Goal: Task Accomplishment & Management: Use online tool/utility

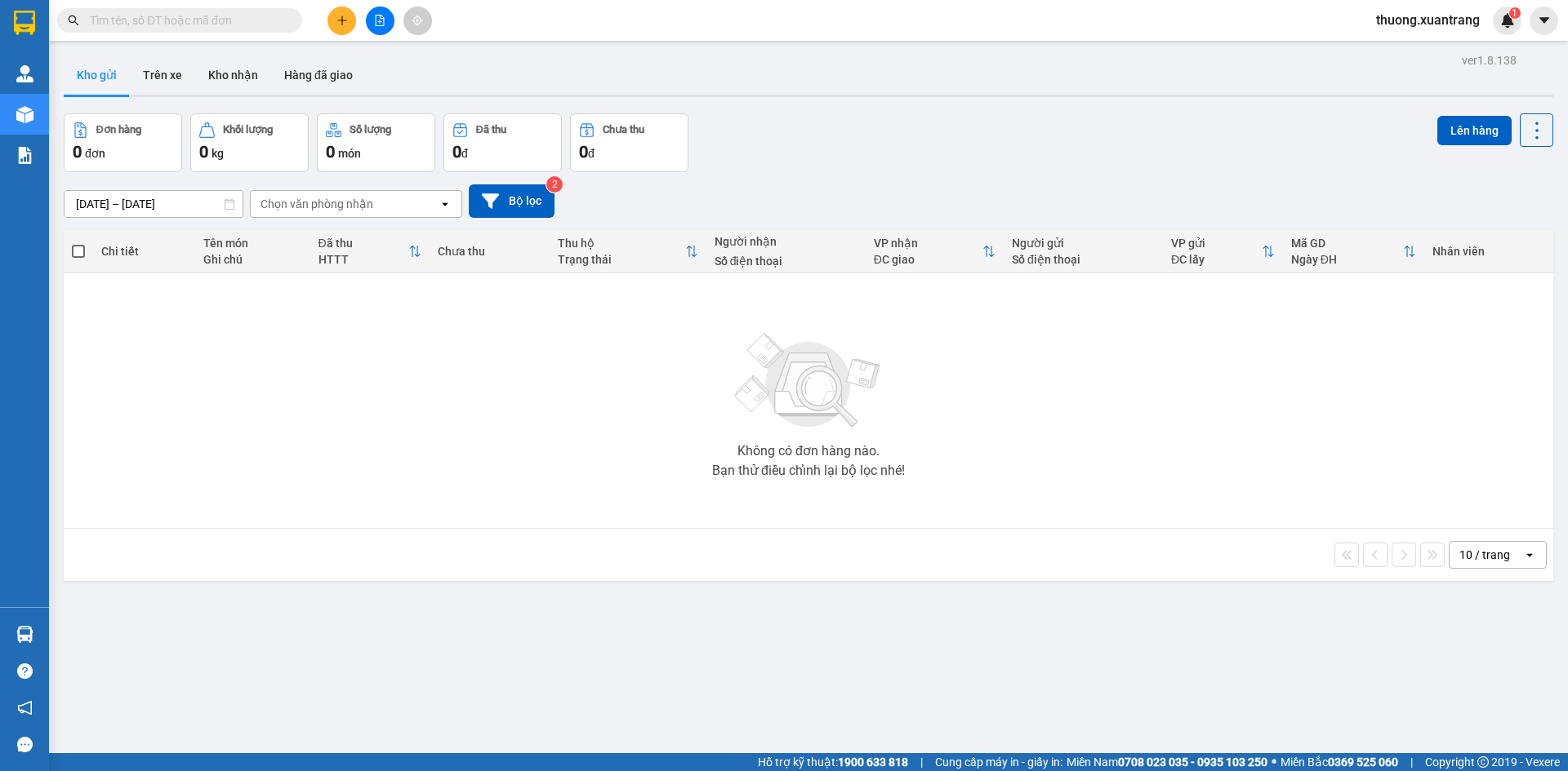
click at [378, 19] on icon "file-add" at bounding box center [379, 21] width 11 height 11
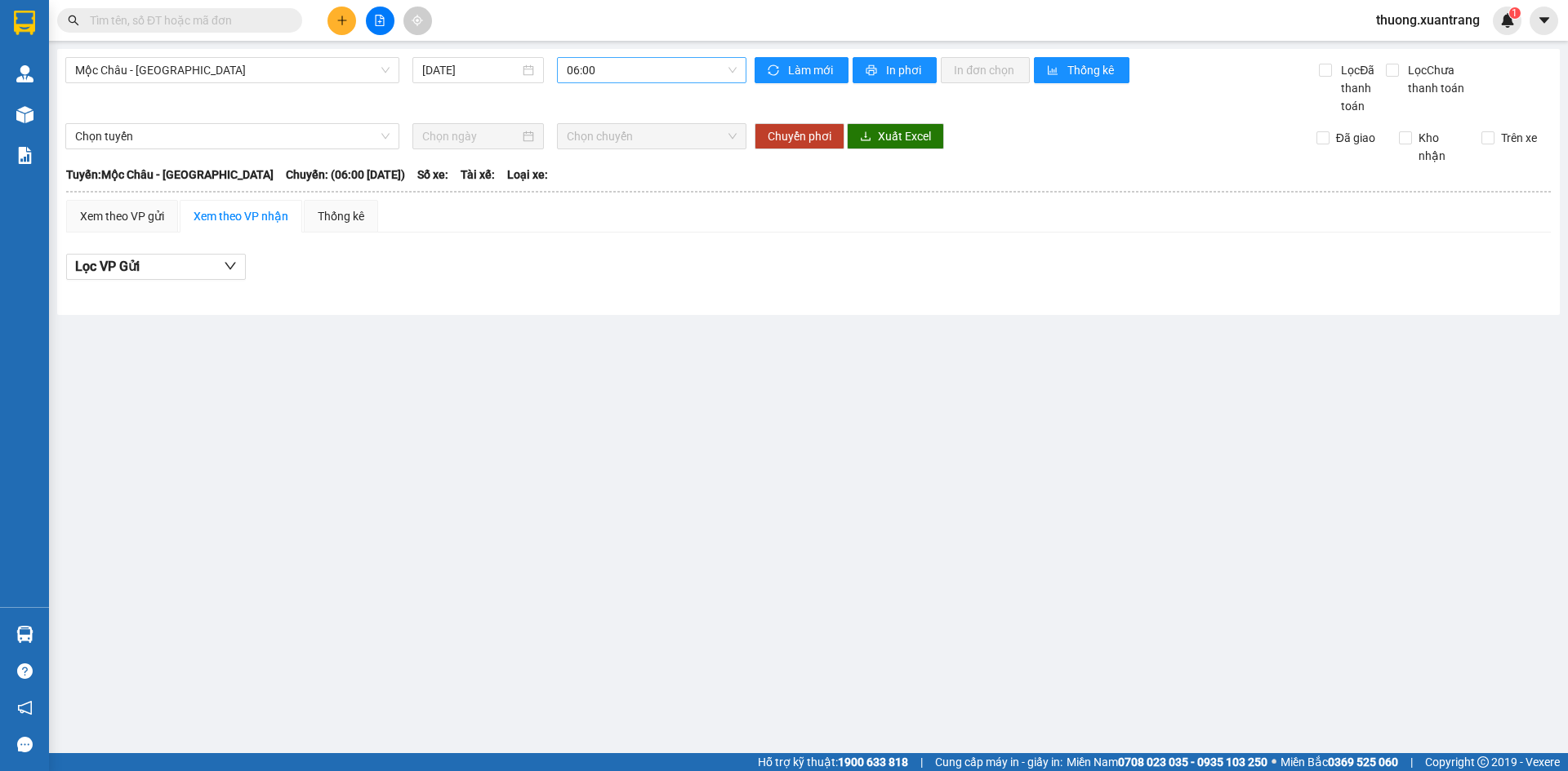
click at [611, 78] on span "06:00" at bounding box center [651, 70] width 170 height 25
click at [599, 214] on div "09:00" at bounding box center [630, 207] width 127 height 18
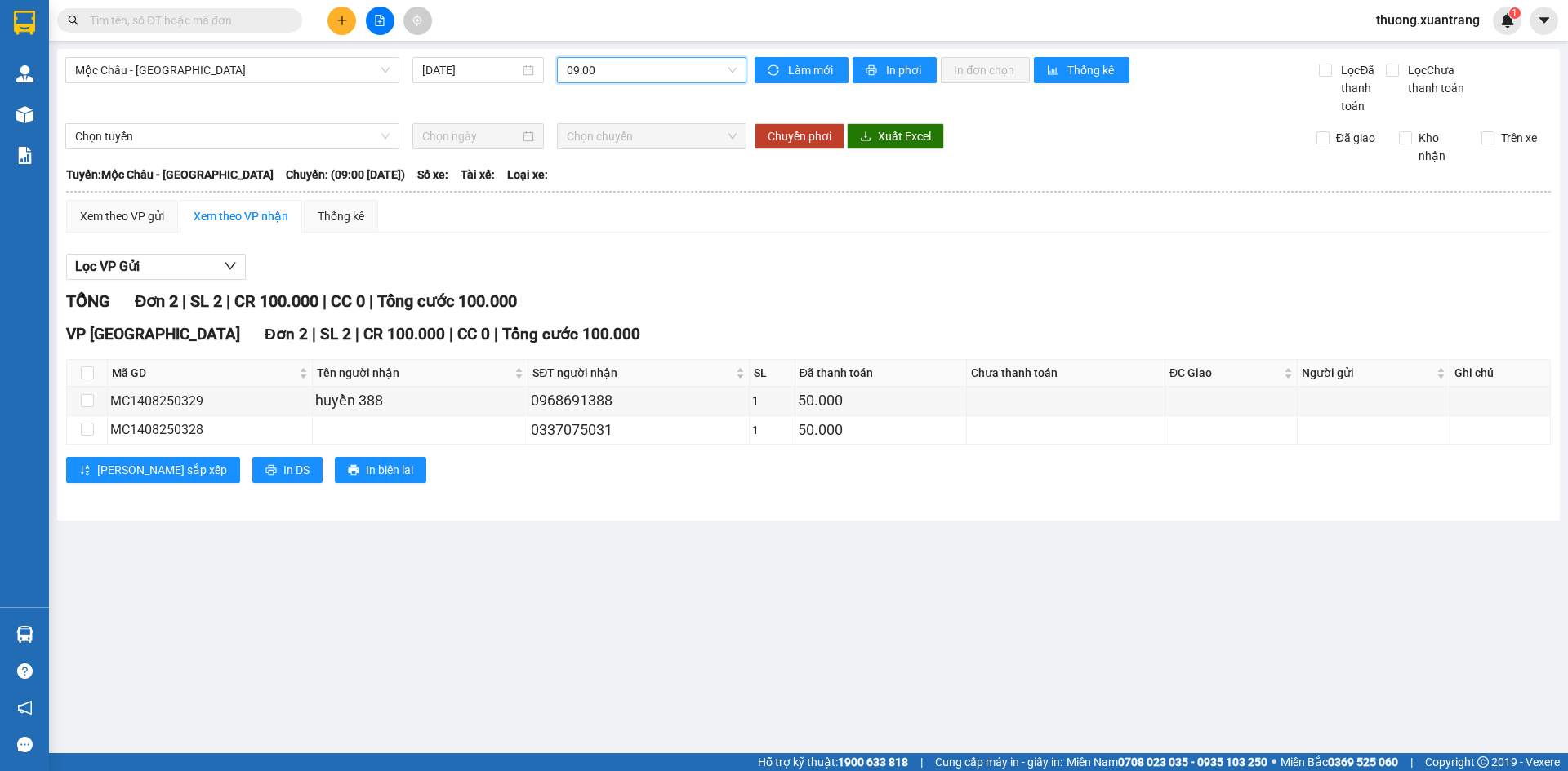
click at [608, 66] on span "09:00" at bounding box center [651, 70] width 170 height 25
click at [611, 182] on div "08:00" at bounding box center [630, 181] width 127 height 18
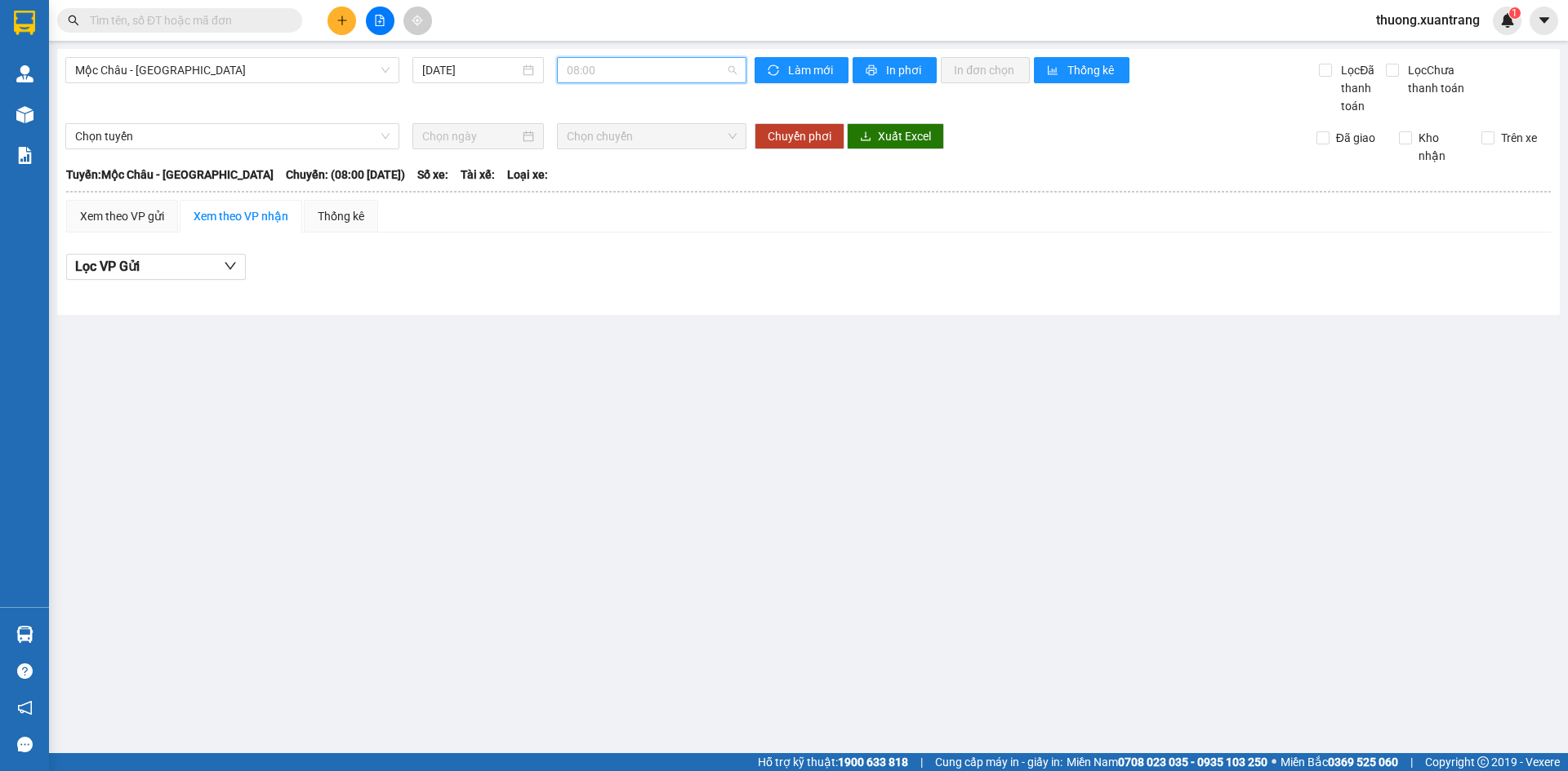
click at [651, 69] on span "08:00" at bounding box center [651, 70] width 170 height 25
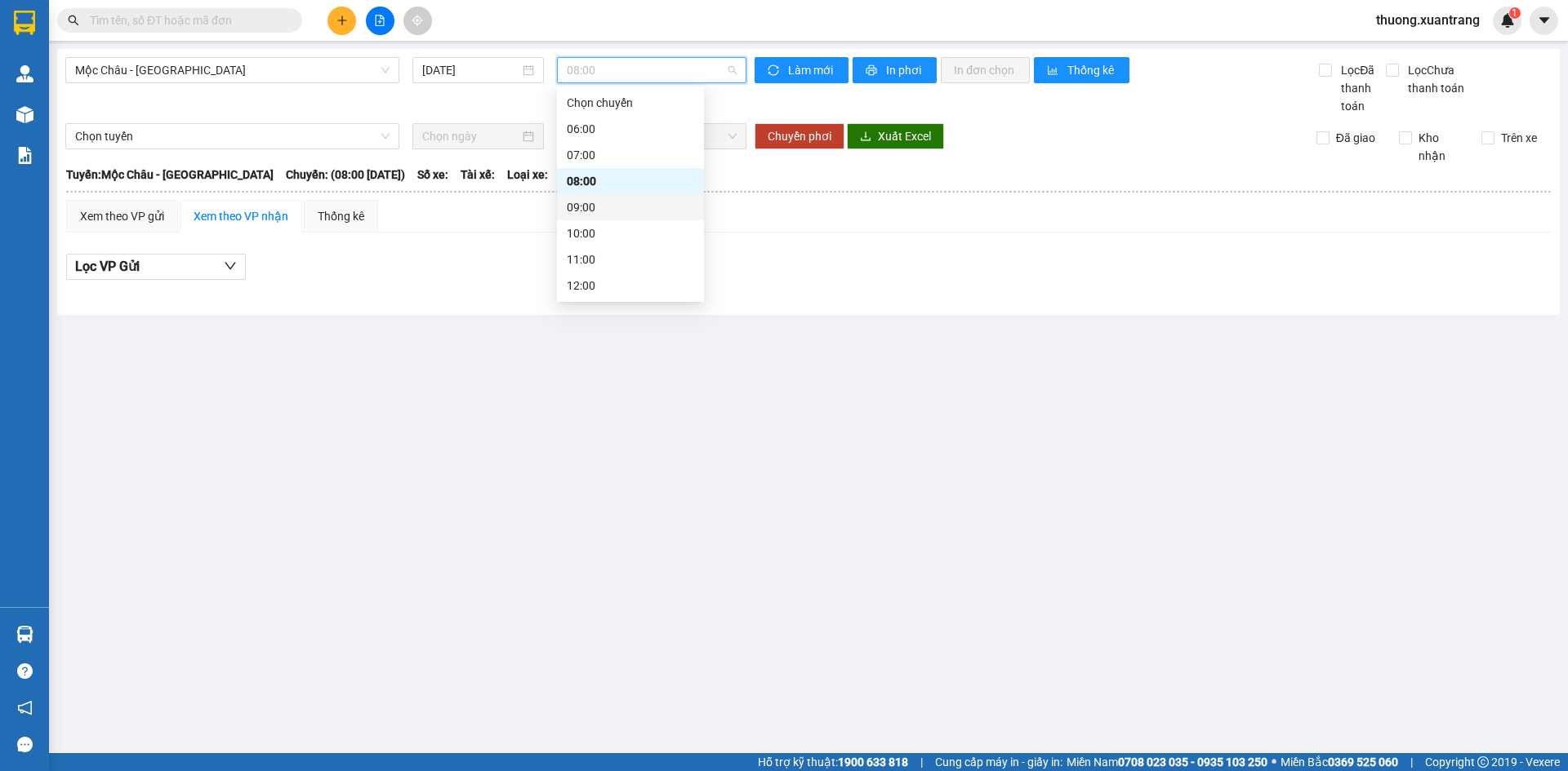
click at [620, 207] on div "09:00" at bounding box center [630, 207] width 127 height 18
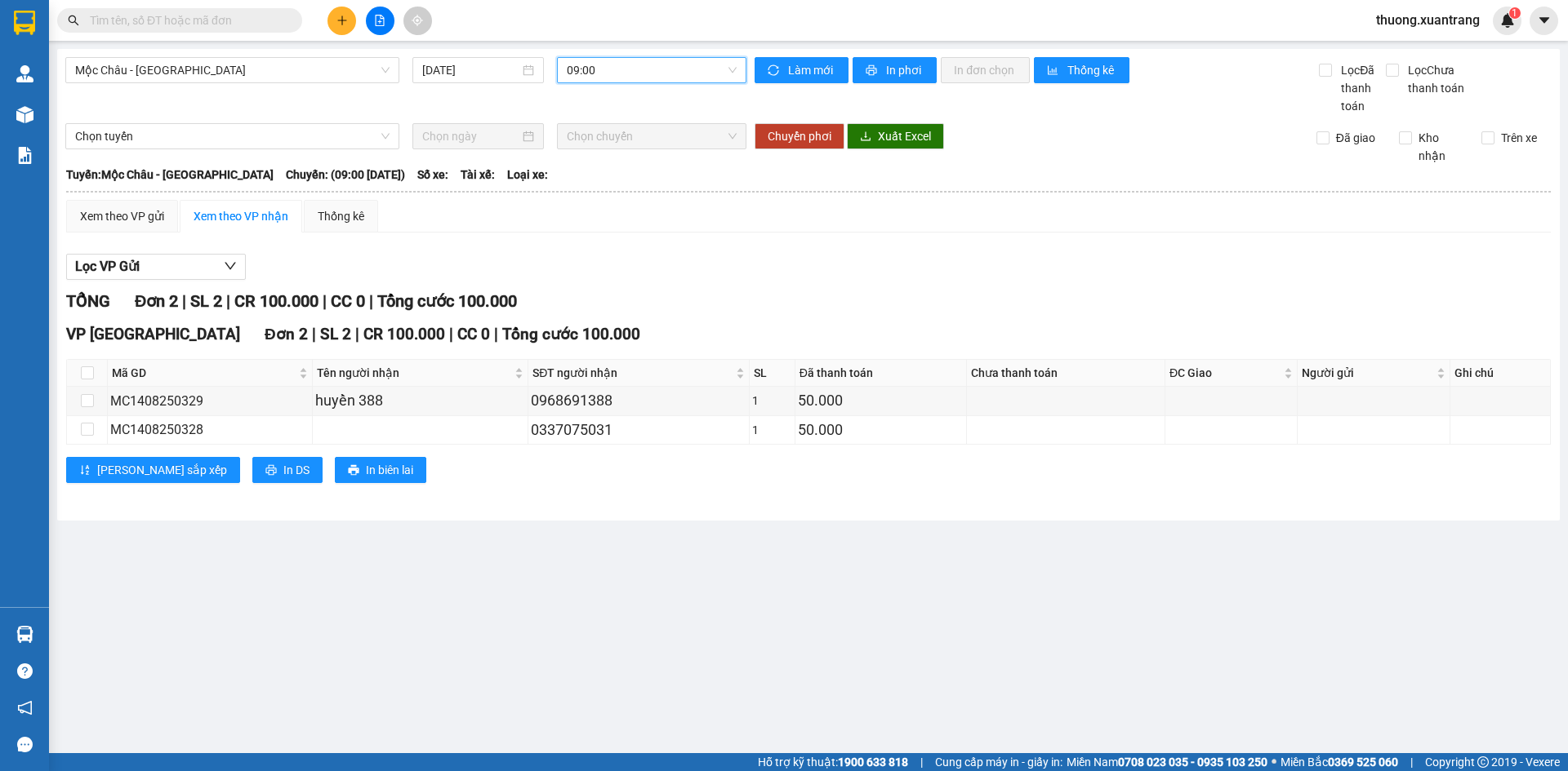
click at [630, 75] on span "09:00" at bounding box center [651, 70] width 170 height 25
click at [596, 228] on div "10:00" at bounding box center [630, 233] width 127 height 18
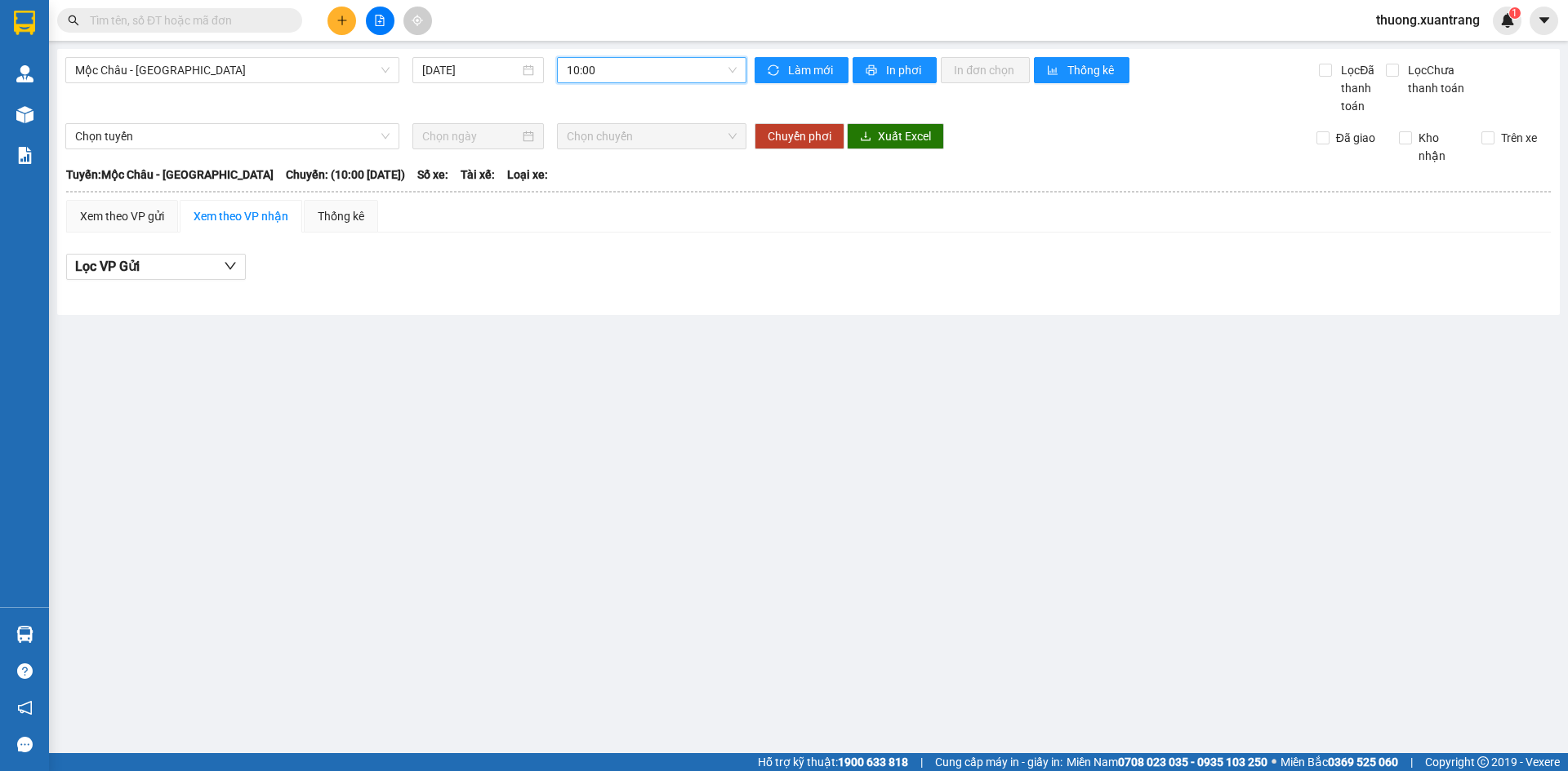
click at [636, 81] on span "10:00" at bounding box center [651, 70] width 170 height 25
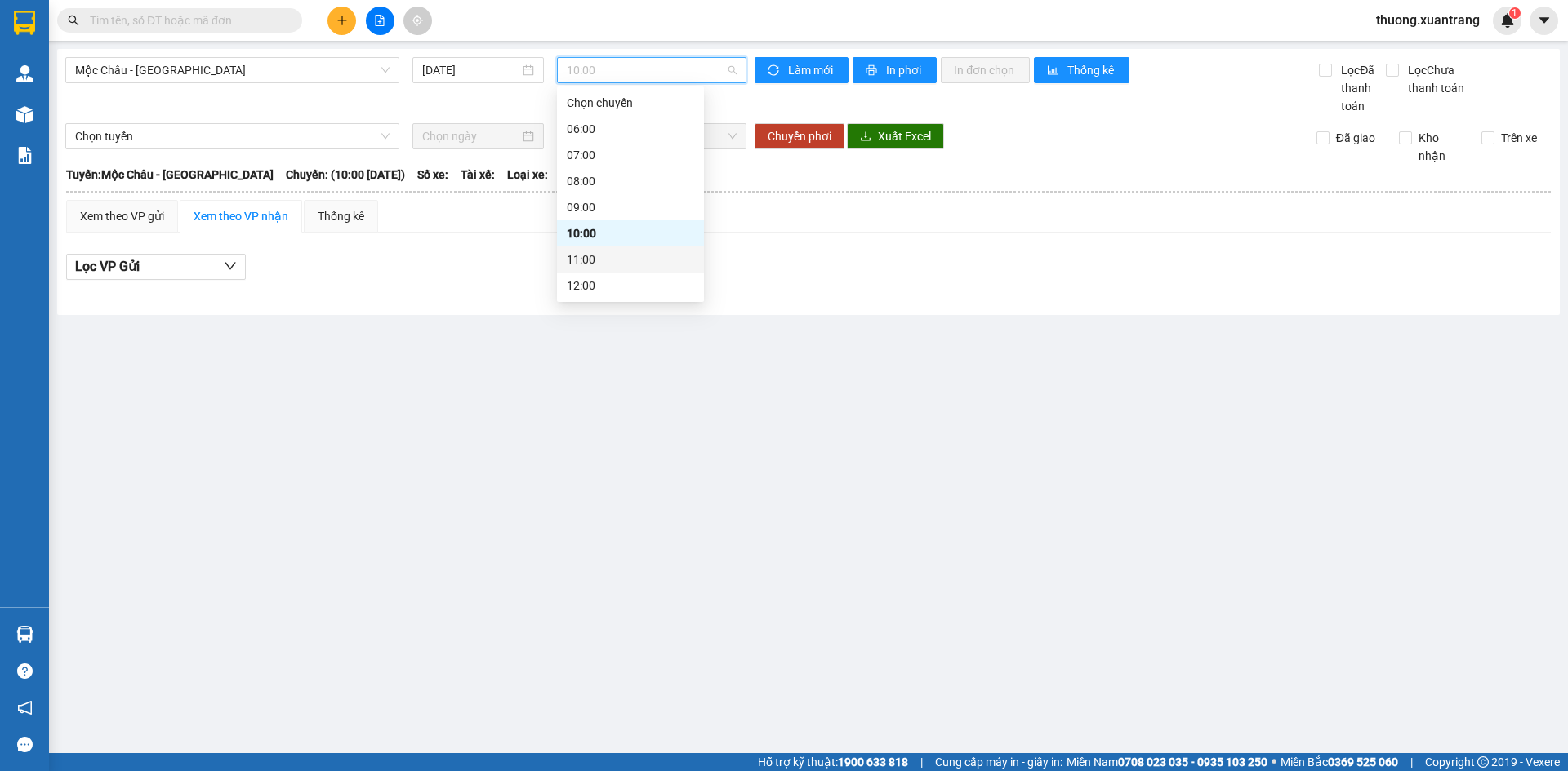
click at [599, 260] on div "11:00" at bounding box center [630, 260] width 127 height 18
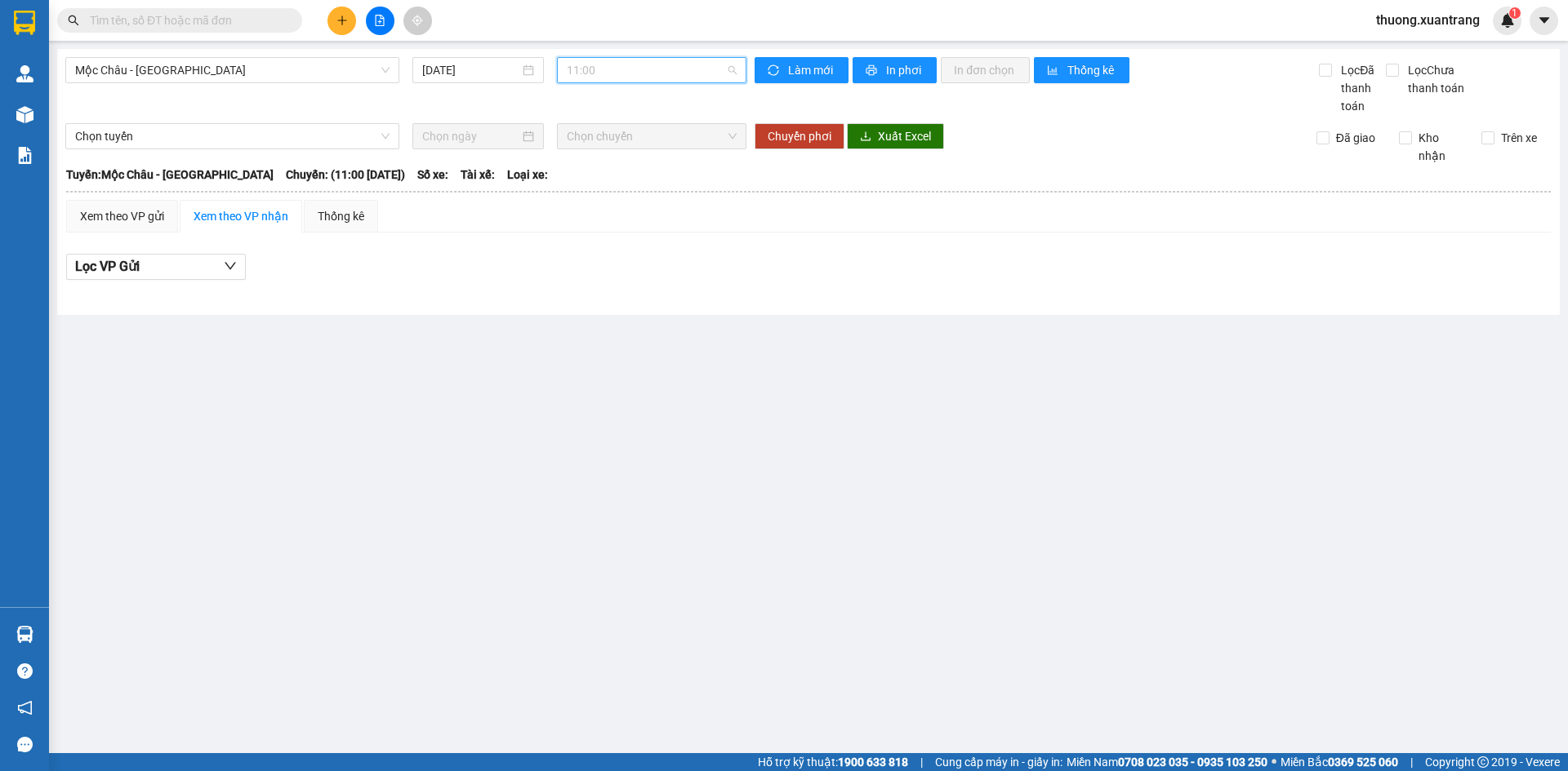
click at [615, 75] on span "11:00" at bounding box center [651, 70] width 170 height 25
click at [596, 206] on div "09:00" at bounding box center [630, 207] width 127 height 18
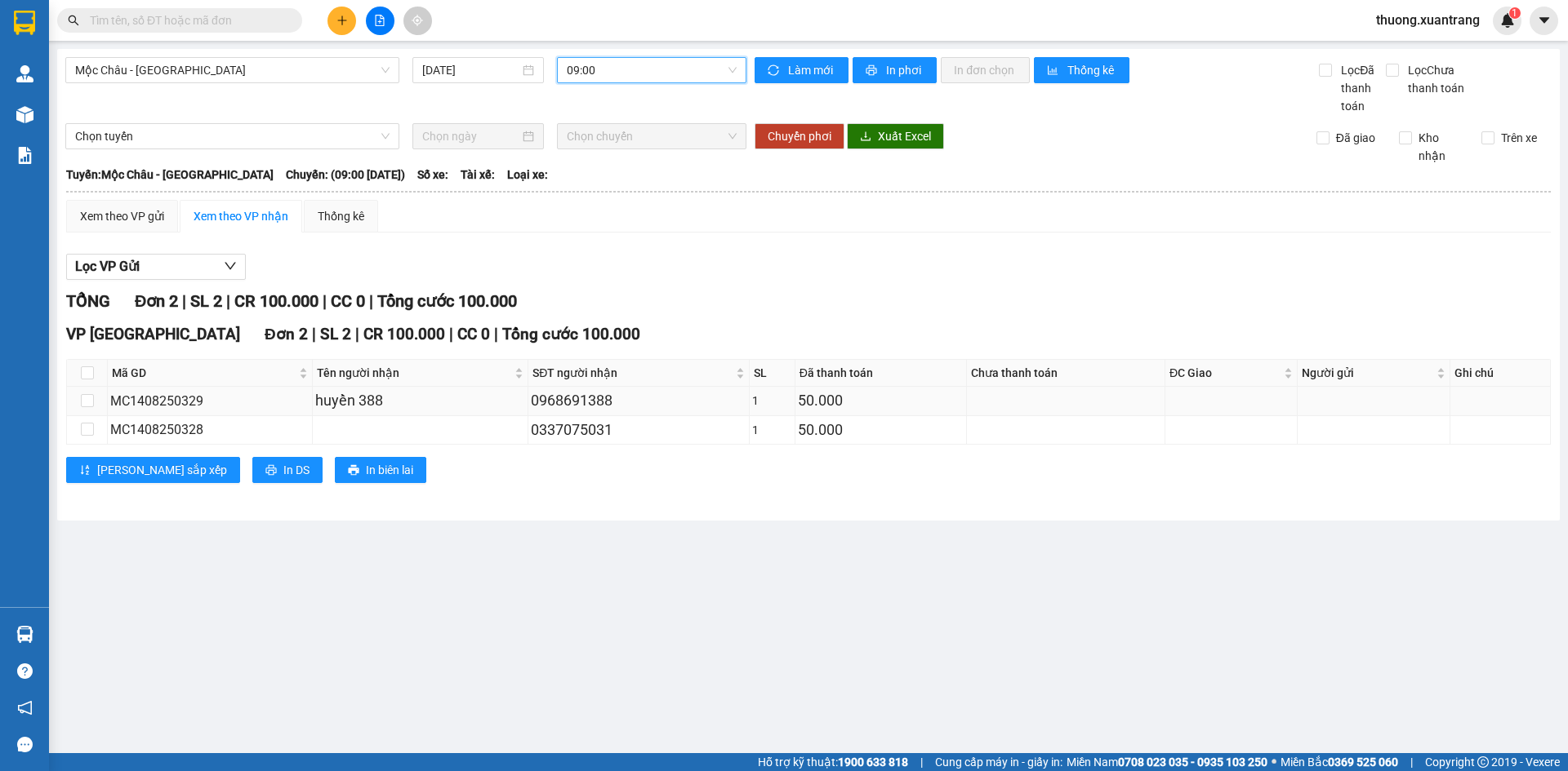
click at [574, 405] on div "0968691388" at bounding box center [637, 401] width 214 height 23
click at [581, 443] on td "0337075031" at bounding box center [639, 430] width 221 height 28
click at [581, 431] on div "0337075031" at bounding box center [637, 430] width 214 height 23
copy div "0337075031"
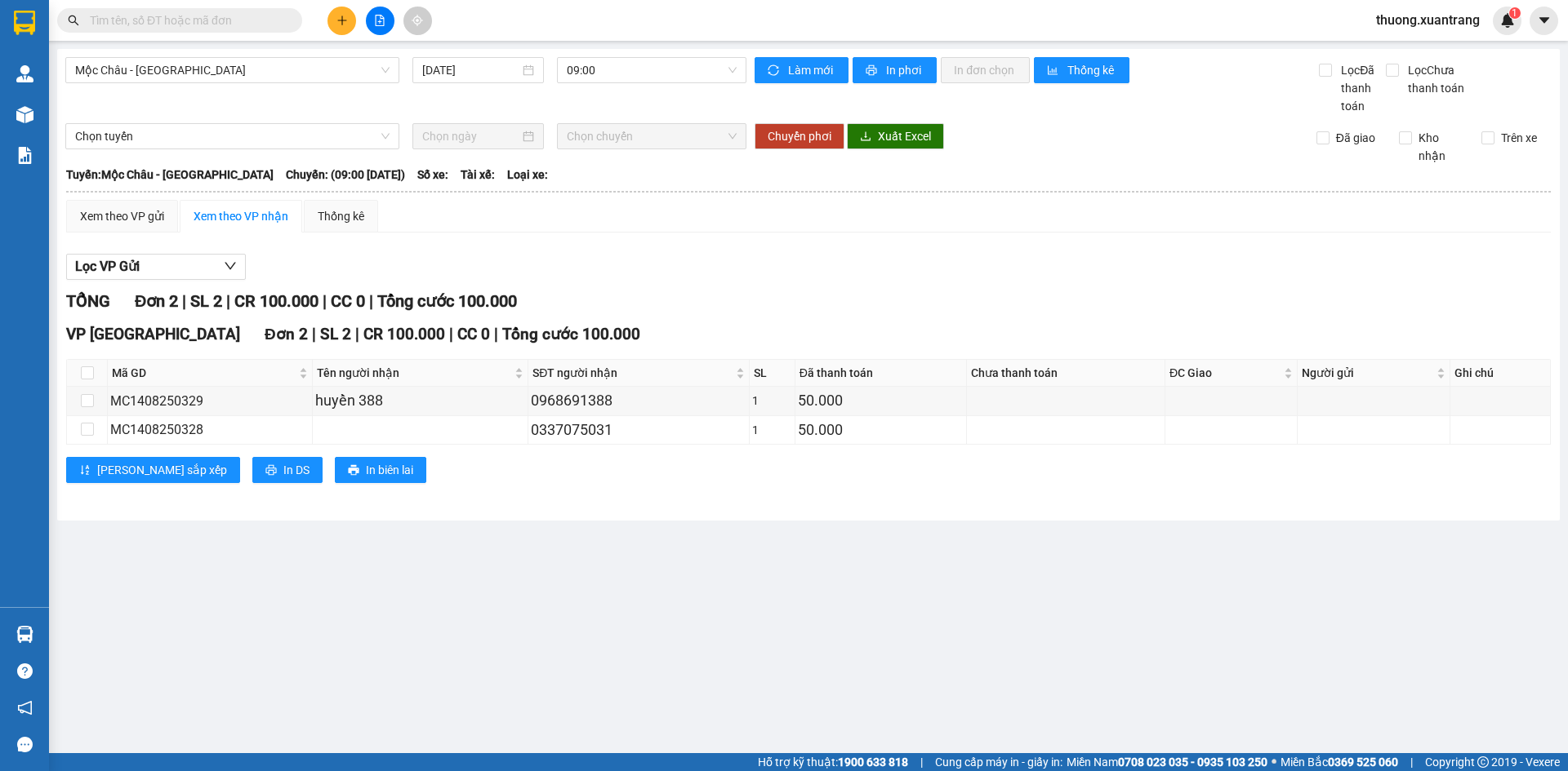
click at [254, 24] on input "text" at bounding box center [186, 20] width 193 height 18
paste input "0337075031"
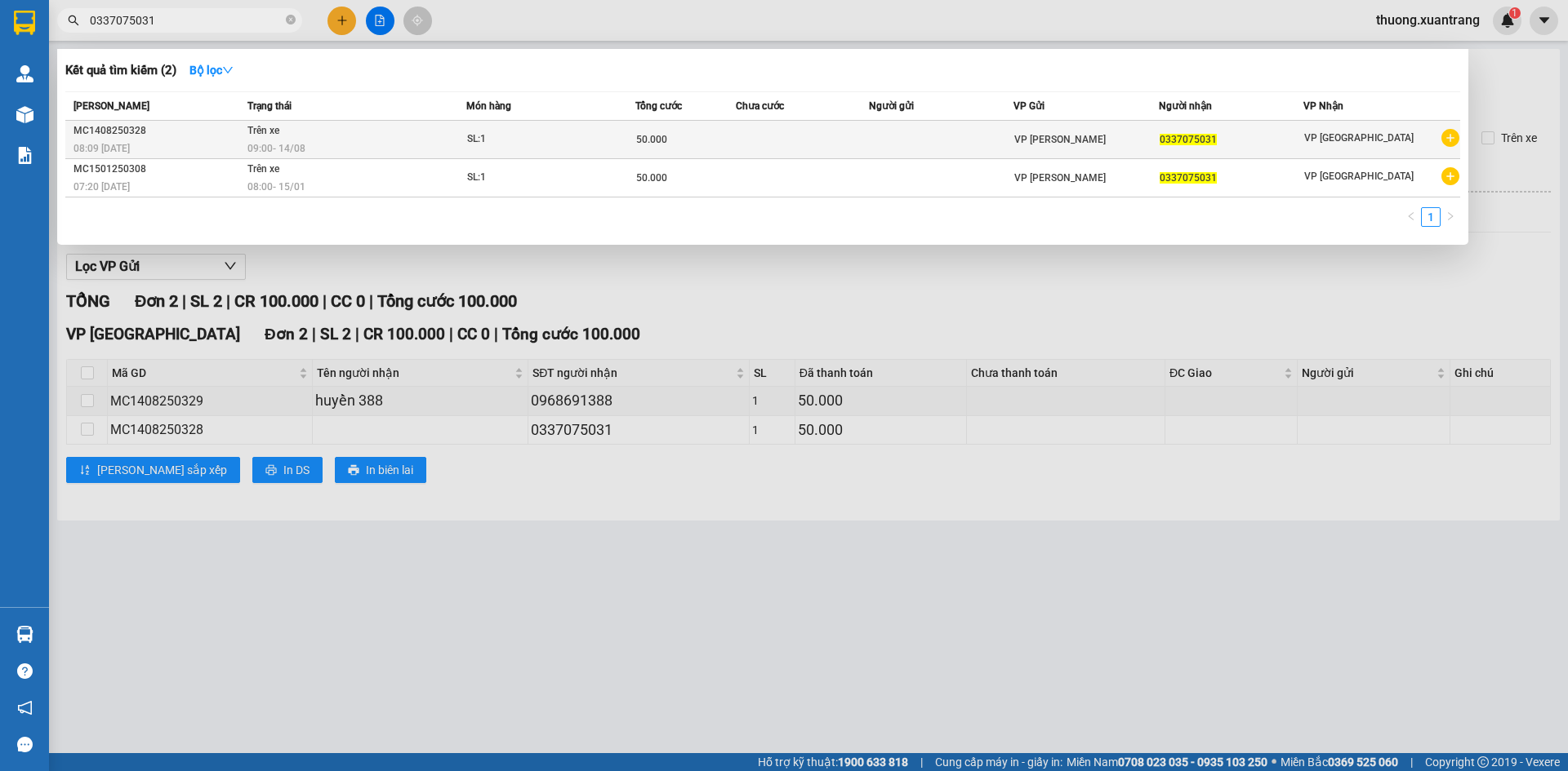
type input "0337075031"
click at [336, 134] on td "Trên xe 09:00 [DATE]" at bounding box center [355, 140] width 223 height 39
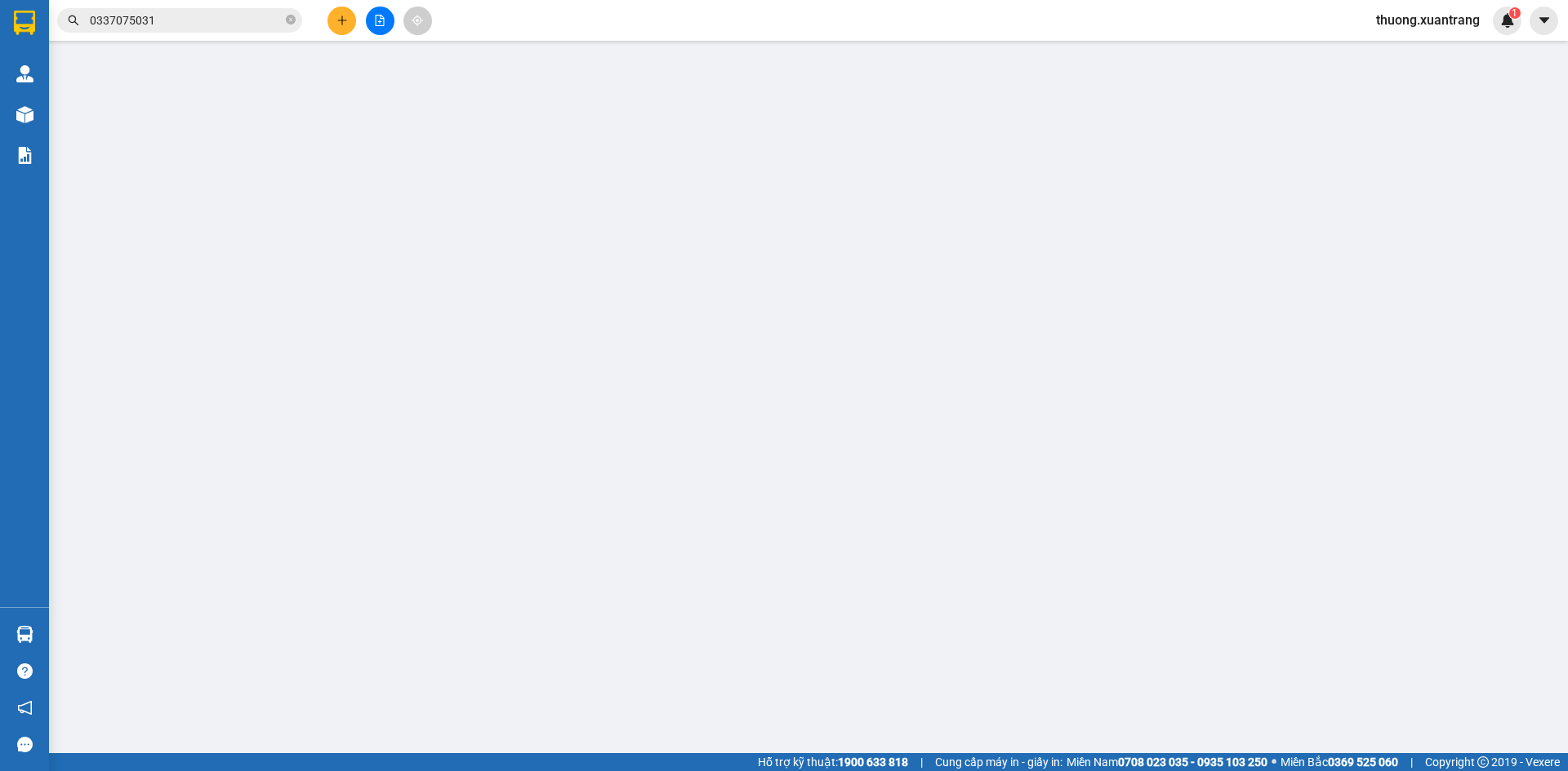
type input "0337075031"
type input "50.000"
type input "0"
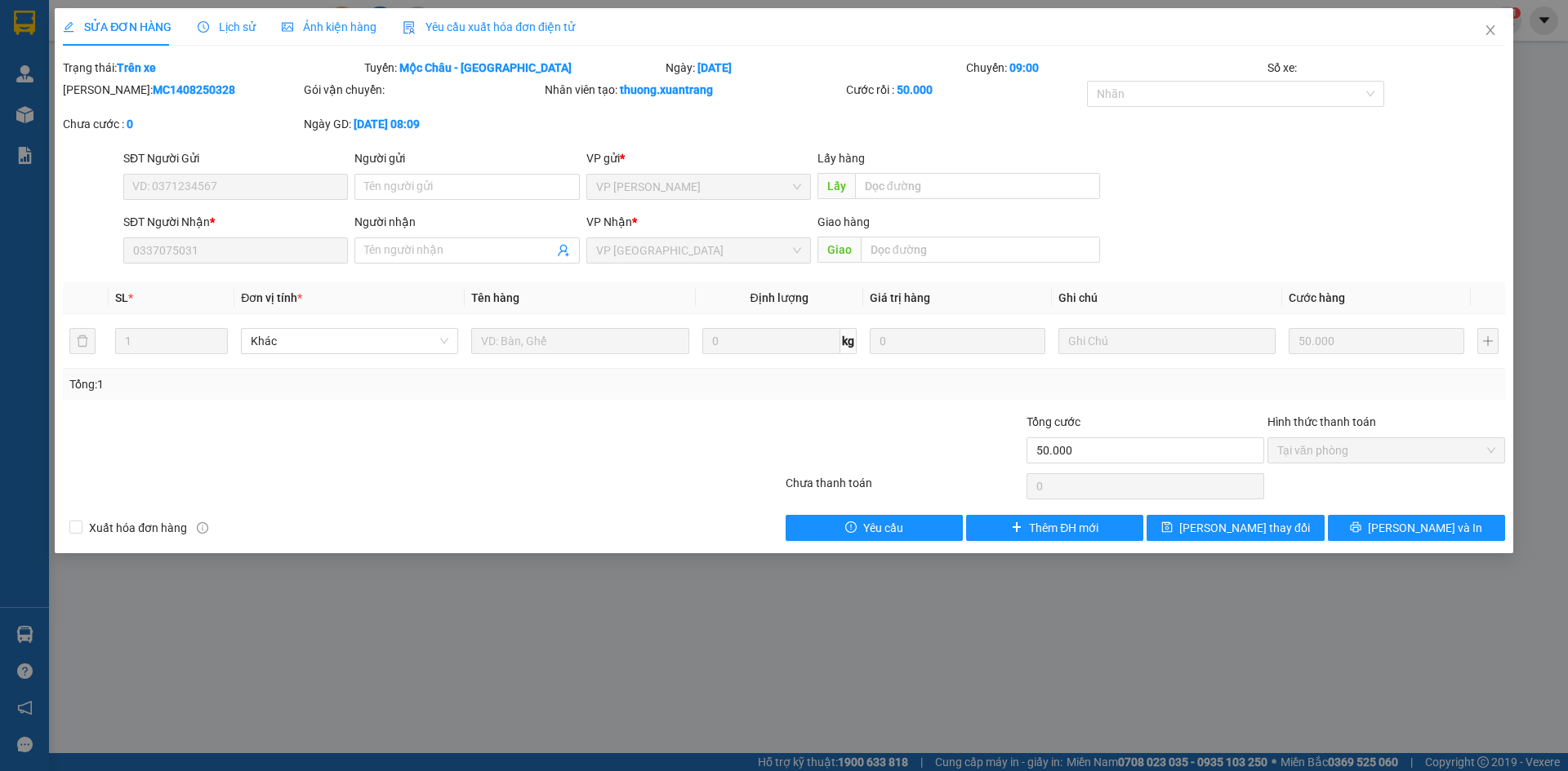
click at [347, 25] on span "Ảnh kiện hàng" at bounding box center [329, 27] width 94 height 13
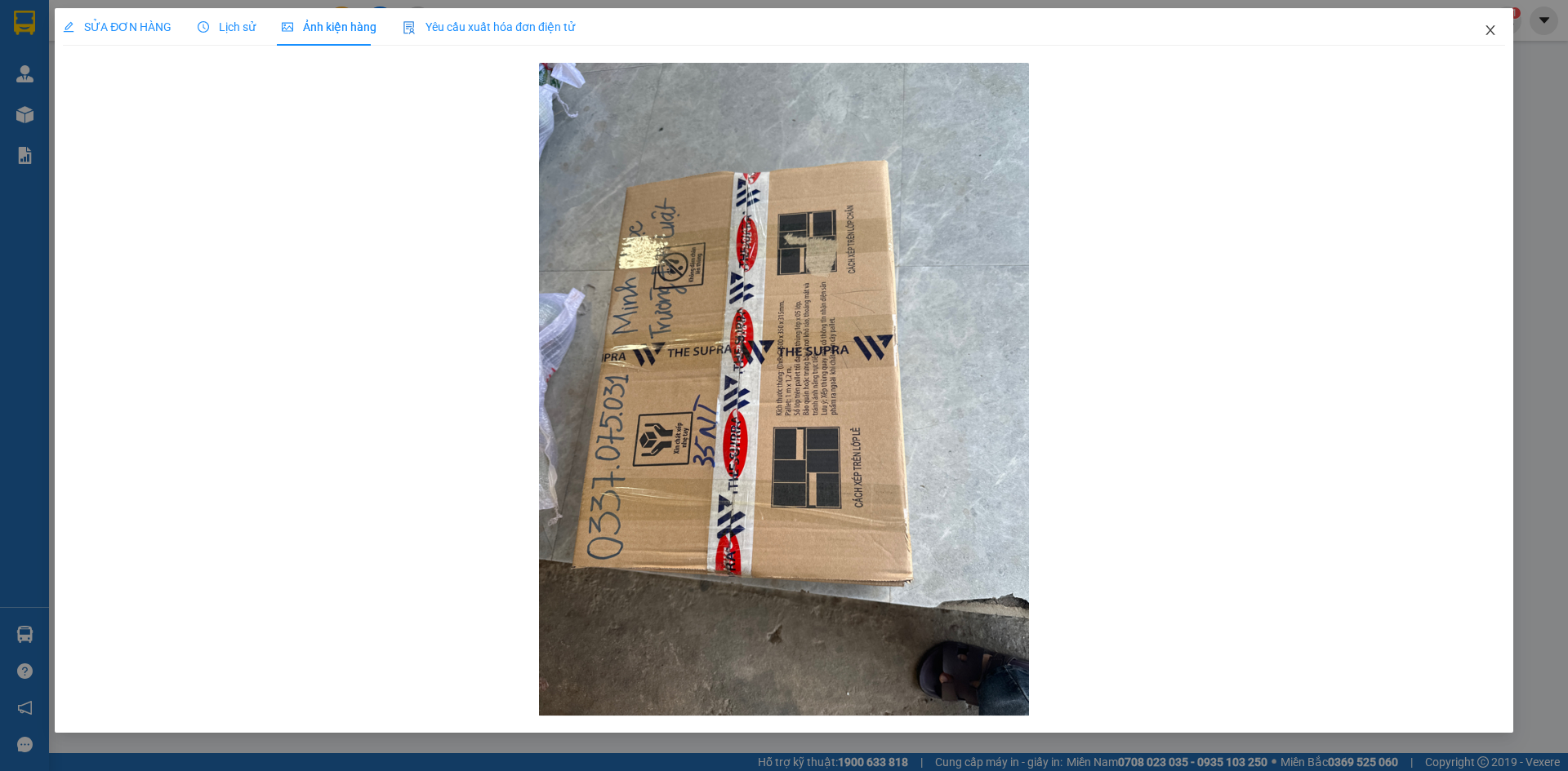
click at [1486, 36] on icon "close" at bounding box center [1491, 30] width 13 height 13
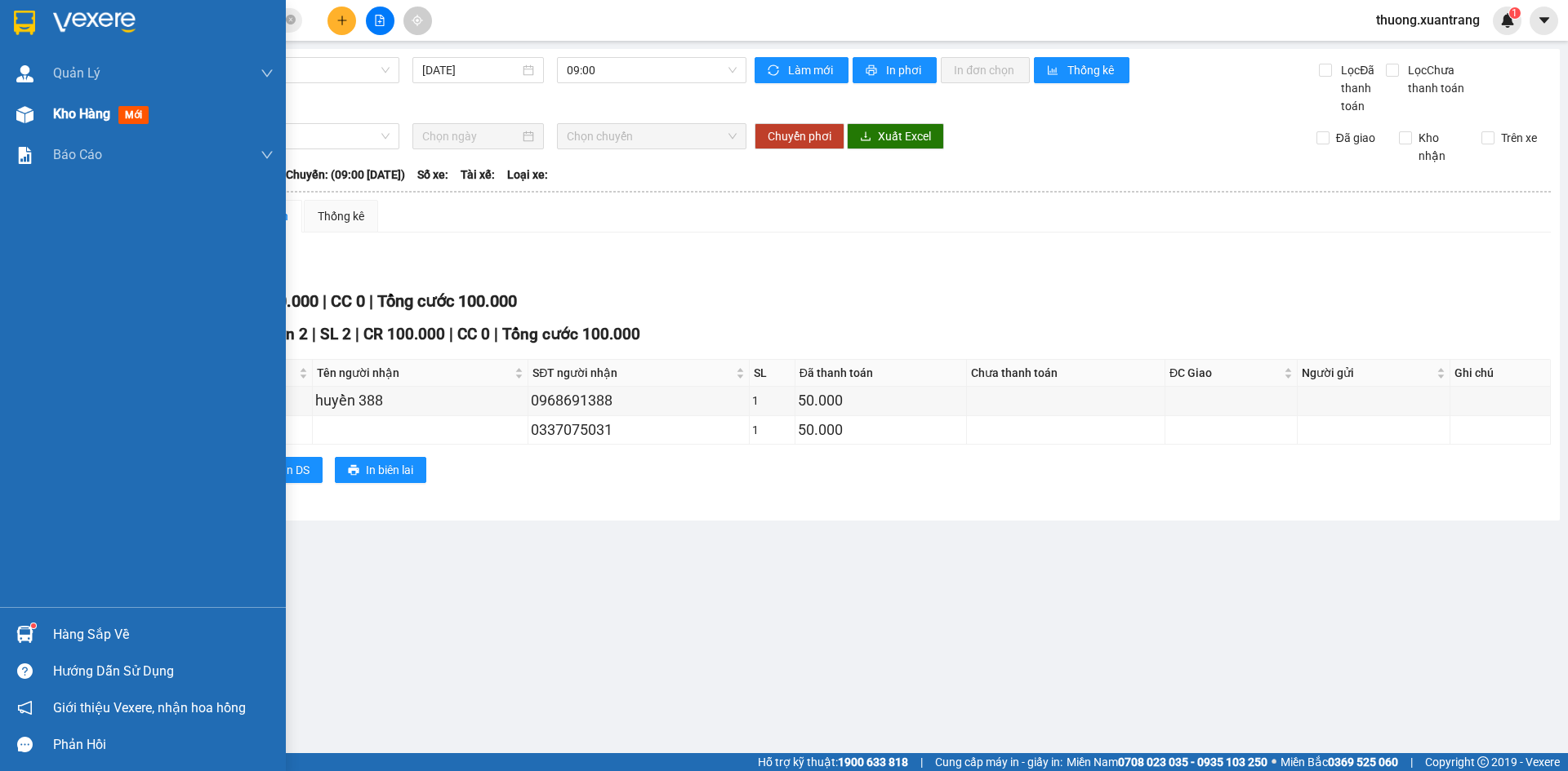
click at [55, 118] on span "Kho hàng" at bounding box center [81, 113] width 58 height 15
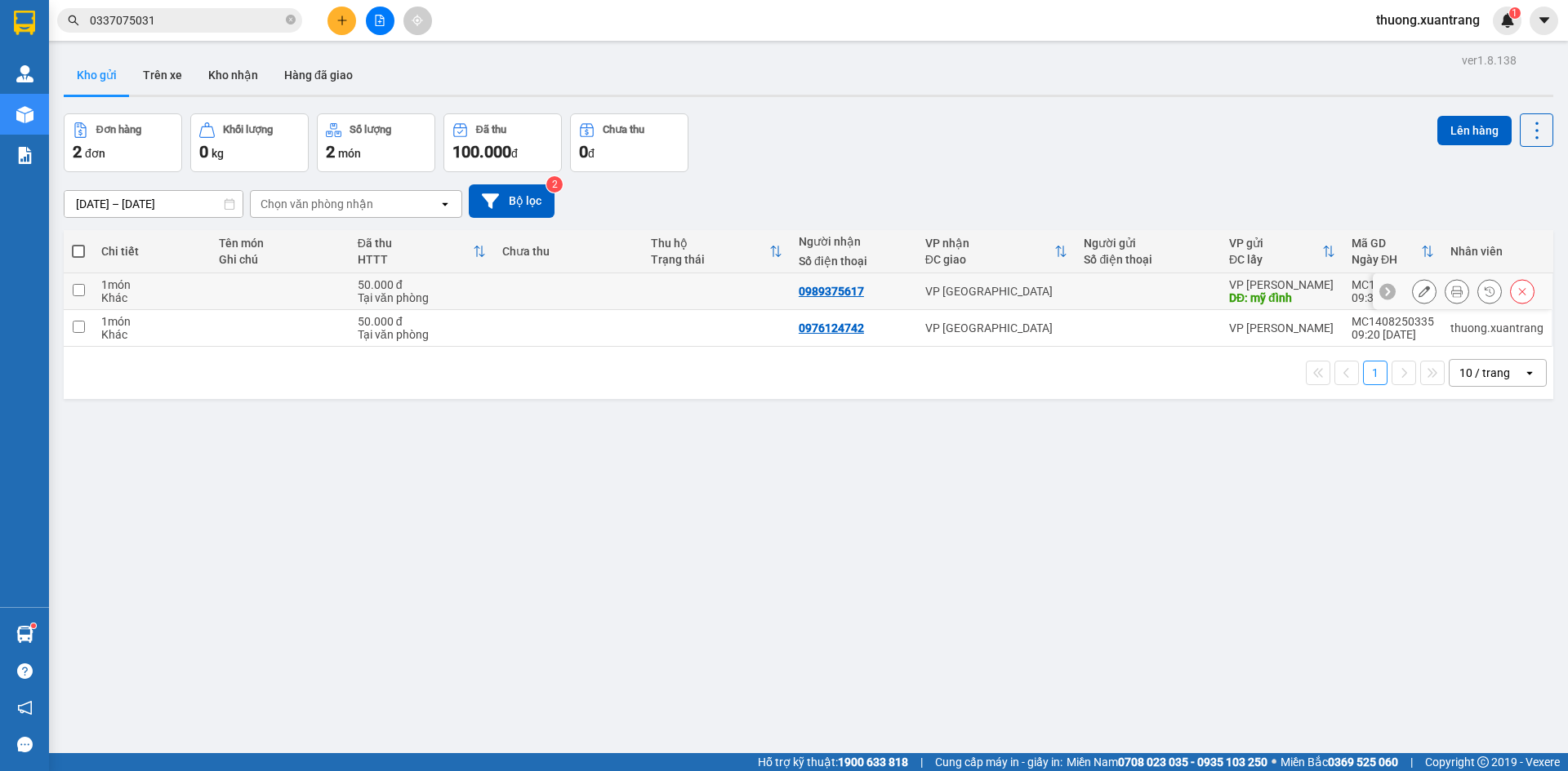
click at [1451, 292] on icon at bounding box center [1457, 292] width 11 height 11
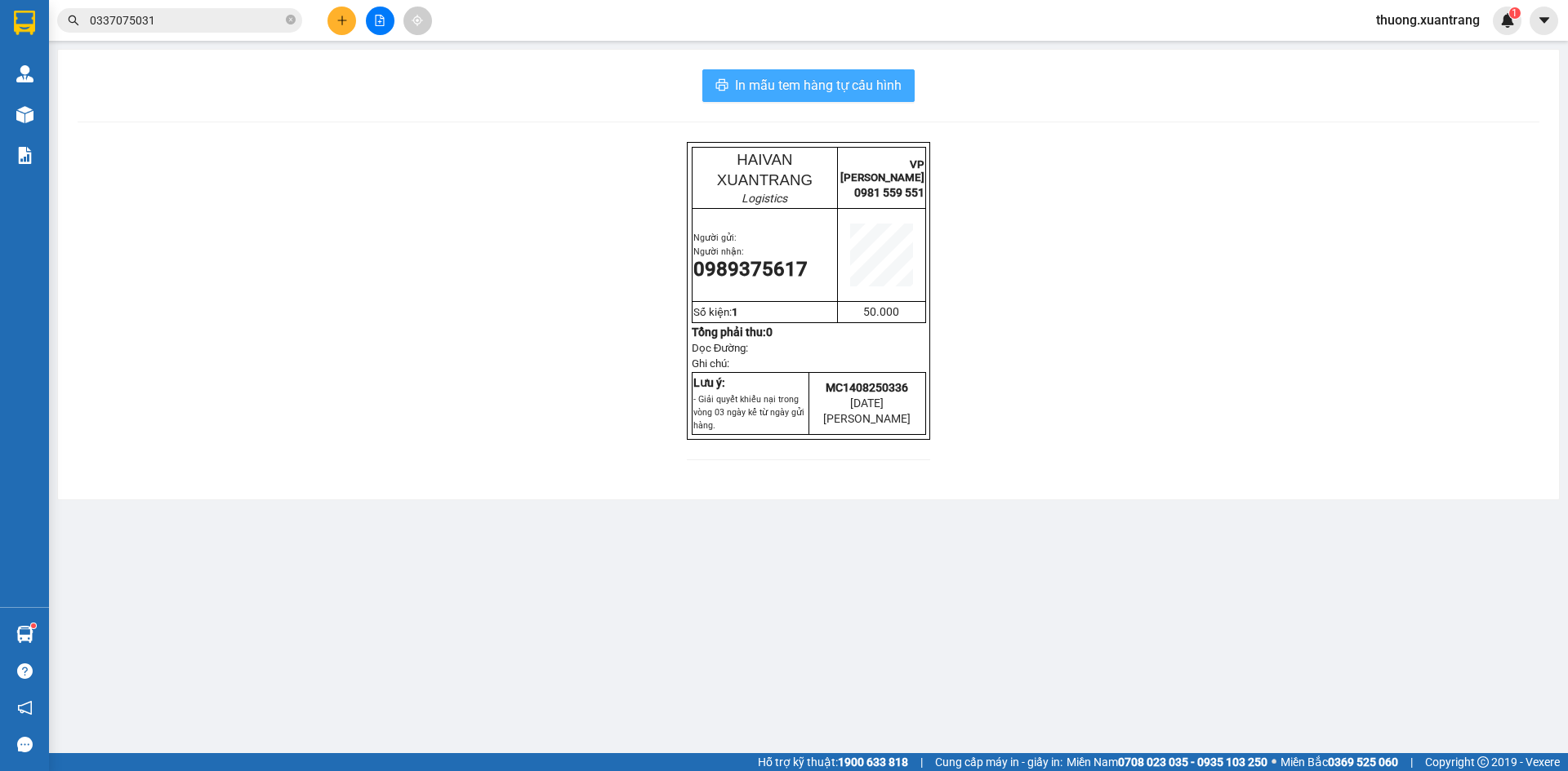
click at [799, 75] on button "In mẫu tem hàng tự cấu hình" at bounding box center [808, 86] width 212 height 33
